Goal: Task Accomplishment & Management: Use online tool/utility

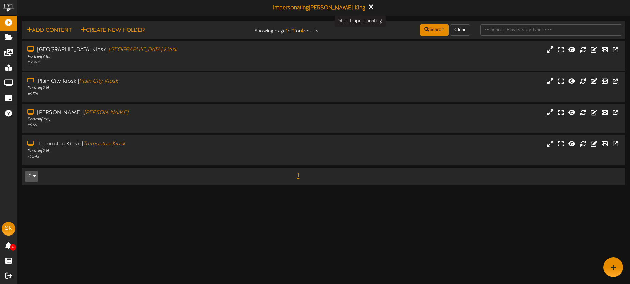
click at [366, 7] on button at bounding box center [370, 7] width 9 height 11
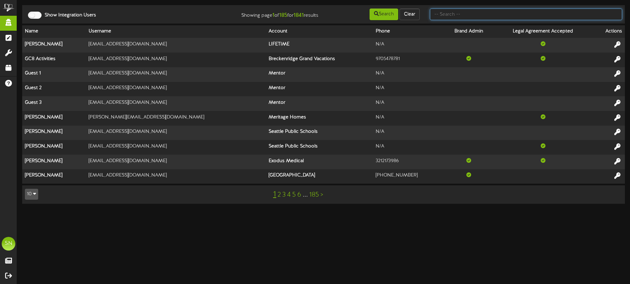
click at [456, 16] on input "text" at bounding box center [526, 15] width 192 height 12
type input "unidine"
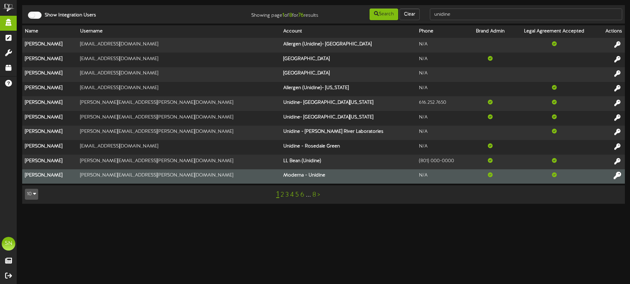
click at [616, 175] on icon at bounding box center [617, 174] width 7 height 7
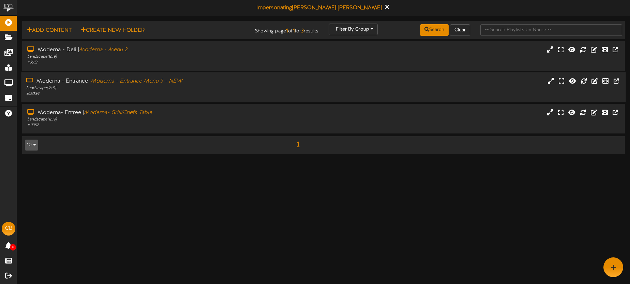
click at [209, 94] on div "# 15039" at bounding box center [147, 94] width 242 height 6
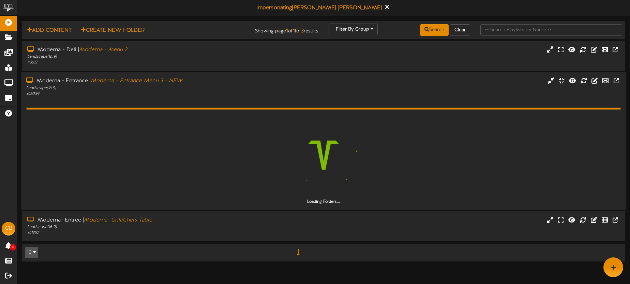
click at [212, 101] on div "Loading Folders..." at bounding box center [323, 151] width 594 height 108
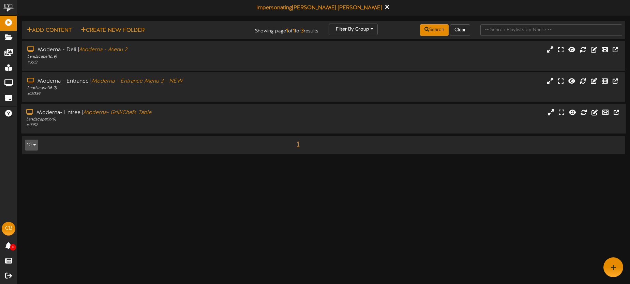
click at [200, 125] on div "# 11352" at bounding box center [147, 125] width 242 height 6
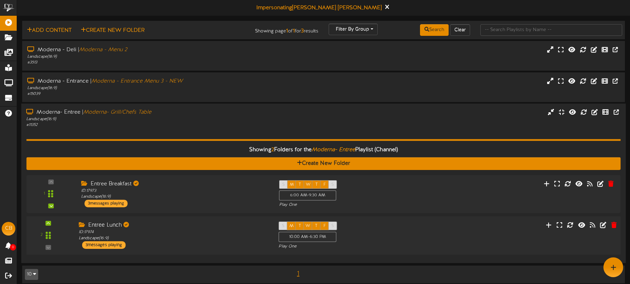
click at [200, 227] on div "Entree Lunch" at bounding box center [174, 225] width 190 height 8
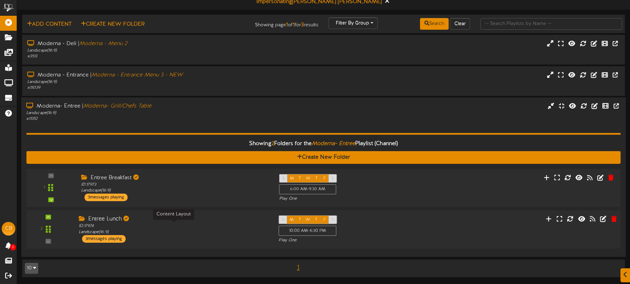
click at [200, 223] on div "ID: 17974 Landscape ( 16:9 )" at bounding box center [174, 229] width 190 height 12
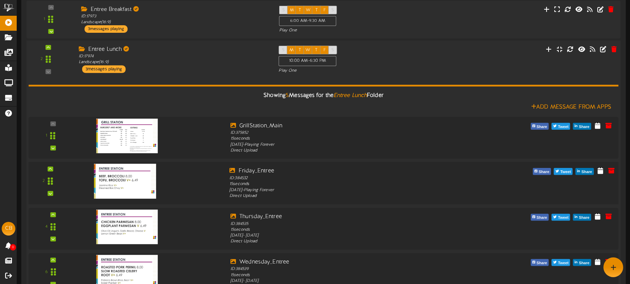
scroll to position [112, 0]
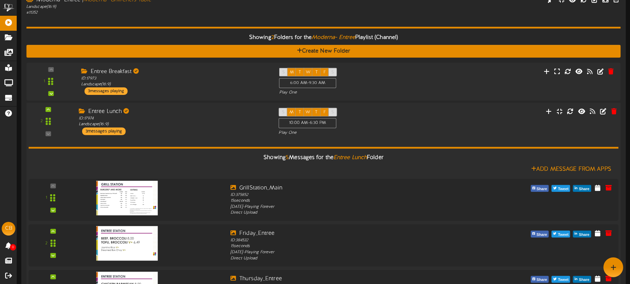
click at [465, 122] on div "2 ID:" at bounding box center [324, 122] width 600 height 28
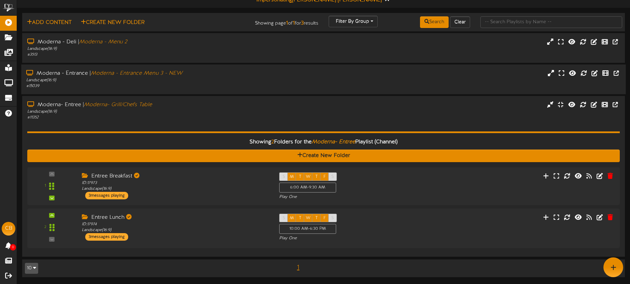
scroll to position [0, 0]
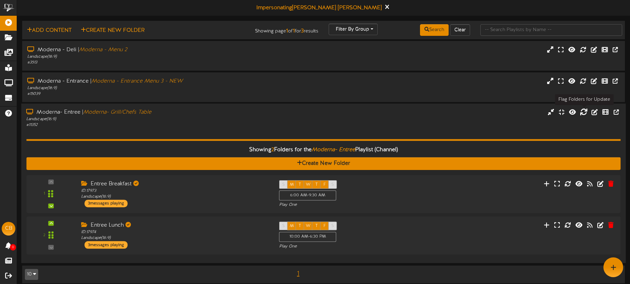
click at [583, 112] on icon at bounding box center [583, 111] width 7 height 7
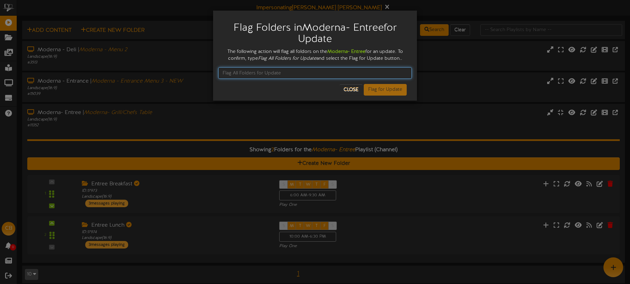
click at [266, 74] on input "text" at bounding box center [315, 73] width 194 height 12
type input "Flag All Folders for Update"
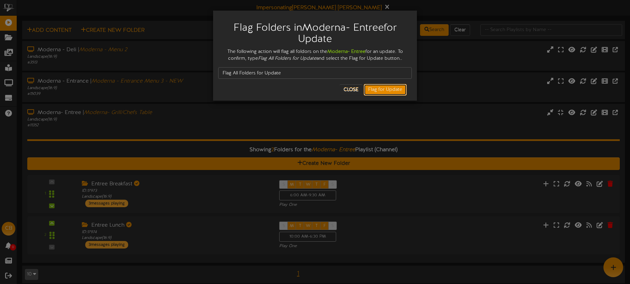
click at [393, 90] on button "Flag for Update" at bounding box center [385, 90] width 43 height 12
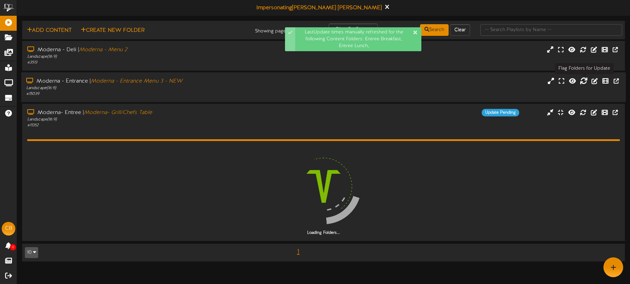
click at [583, 81] on icon at bounding box center [583, 80] width 7 height 7
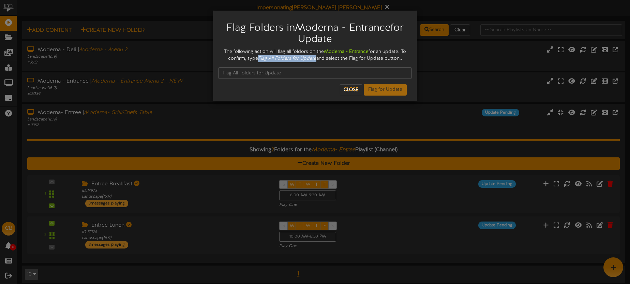
drag, startPoint x: 261, startPoint y: 58, endPoint x: 317, endPoint y: 59, distance: 55.9
click at [316, 59] on icon "Flag All Folders for Update" at bounding box center [287, 58] width 58 height 5
copy icon "Flag All Folders for Update"
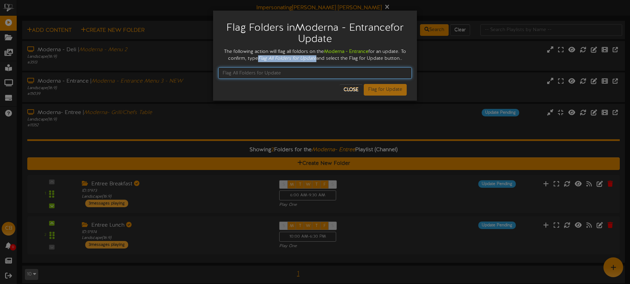
click at [287, 75] on input "text" at bounding box center [315, 73] width 194 height 12
paste input "Flag All Folders for Update"
type input "Flag All Folders for Update"
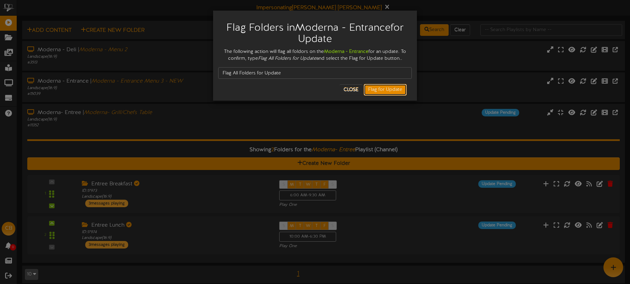
click at [383, 90] on button "Flag for Update" at bounding box center [385, 90] width 43 height 12
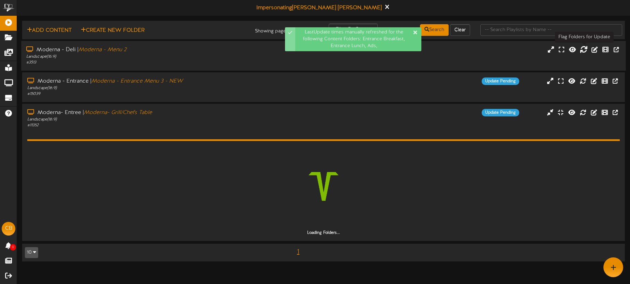
click at [583, 49] on icon at bounding box center [583, 48] width 7 height 7
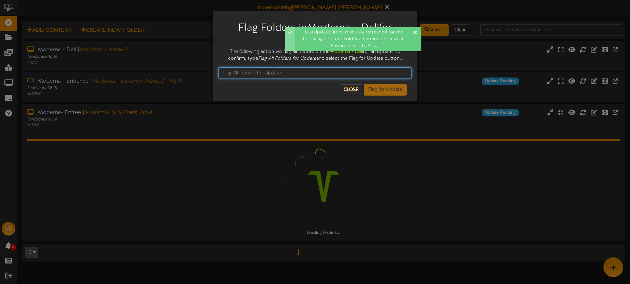
click at [239, 73] on input "text" at bounding box center [315, 73] width 194 height 12
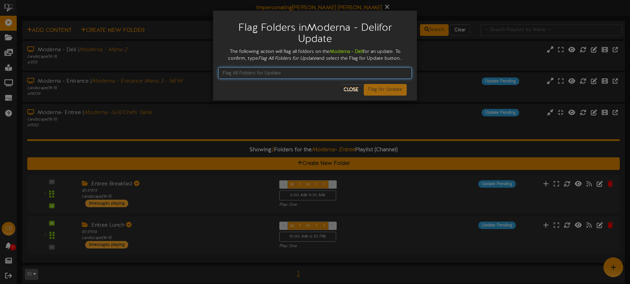
paste input "Flag All Folders for Update"
type input "Flag All Folders for Update"
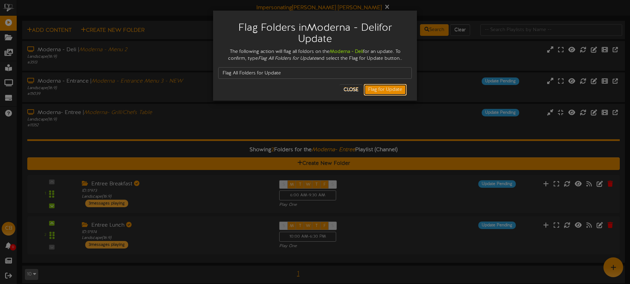
click at [375, 90] on button "Flag for Update" at bounding box center [385, 90] width 43 height 12
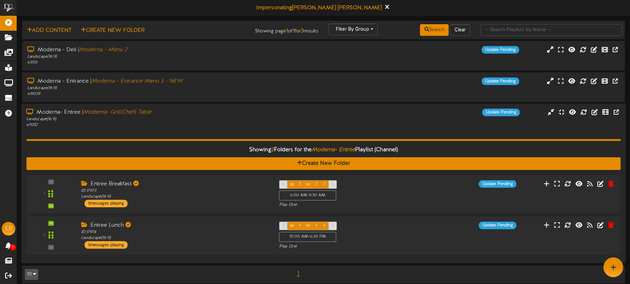
click at [413, 120] on div "Moderna- Entree | Moderna- Grill/Chefs Table Landscape ( 16:9 ) # 11352 Update …" at bounding box center [323, 117] width 604 height 19
